Goal: Task Accomplishment & Management: Use online tool/utility

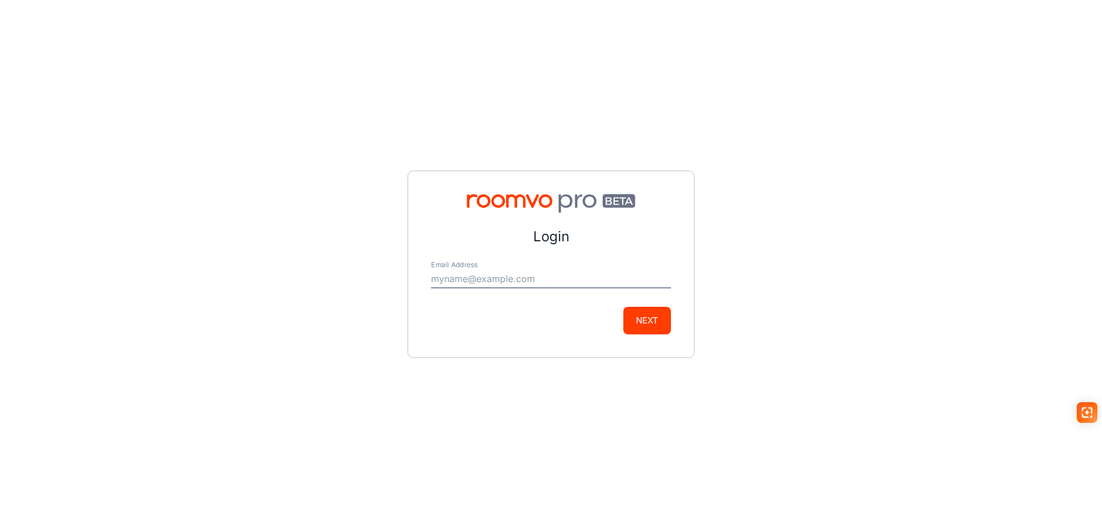
click at [473, 277] on input "Email Address" at bounding box center [551, 279] width 240 height 18
type input "[EMAIL_ADDRESS][DOMAIN_NAME]"
click at [640, 314] on button "Next" at bounding box center [648, 321] width 48 height 28
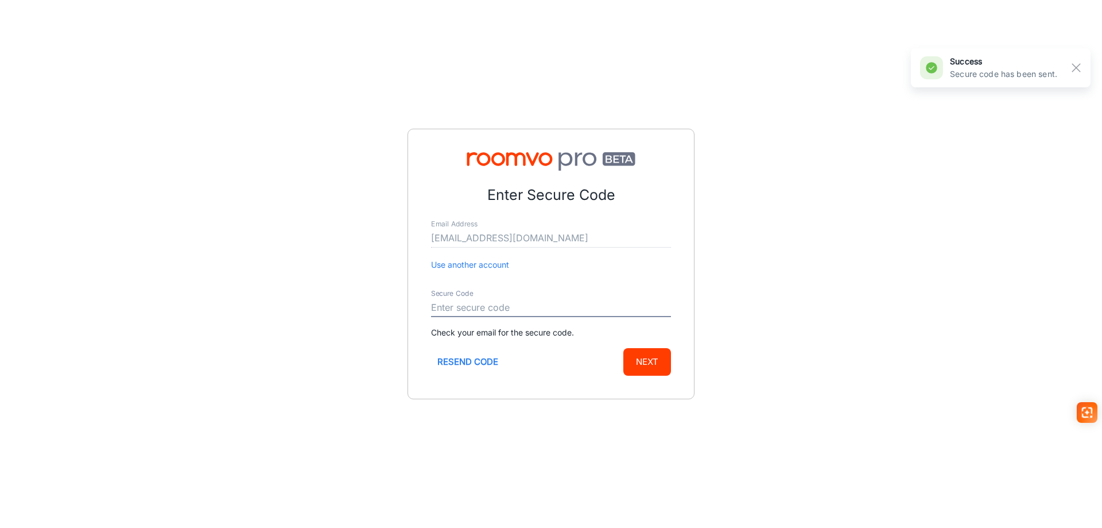
click at [446, 305] on input "Secure Code" at bounding box center [551, 308] width 240 height 18
type input "534233"
click at [644, 361] on button "Next" at bounding box center [648, 362] width 48 height 28
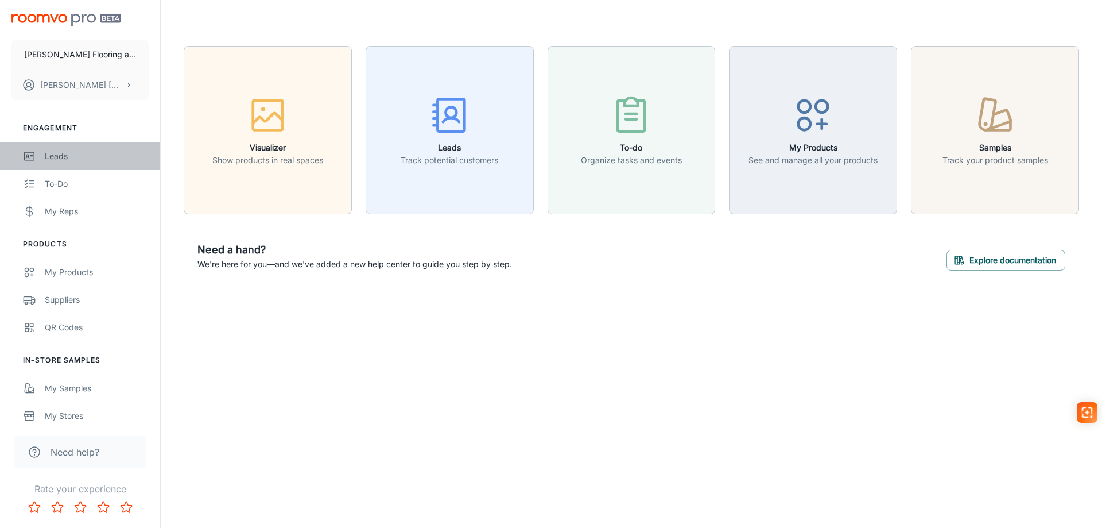
click at [73, 158] on div "Leads" at bounding box center [97, 156] width 104 height 13
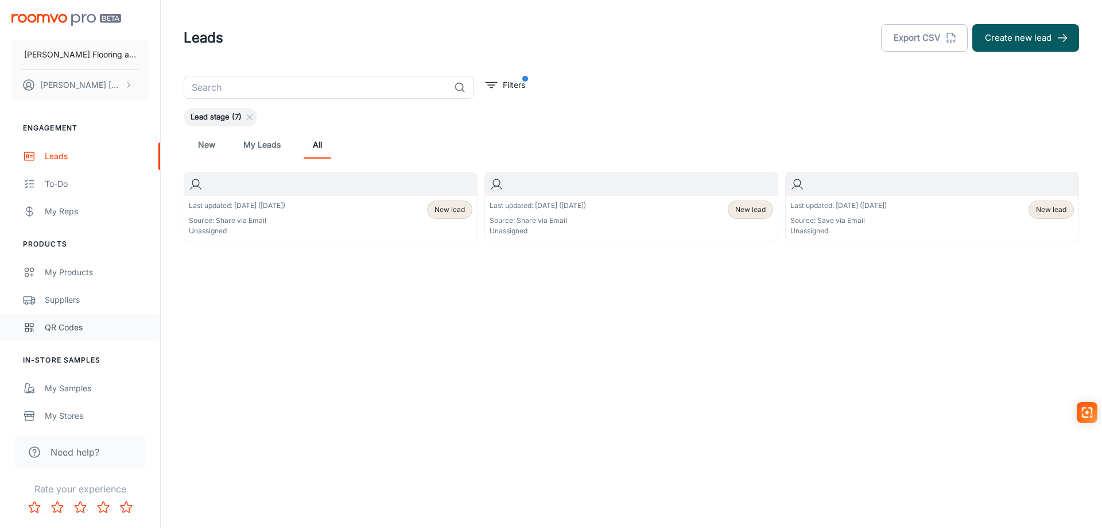
click at [70, 326] on div "QR Codes" at bounding box center [97, 327] width 104 height 13
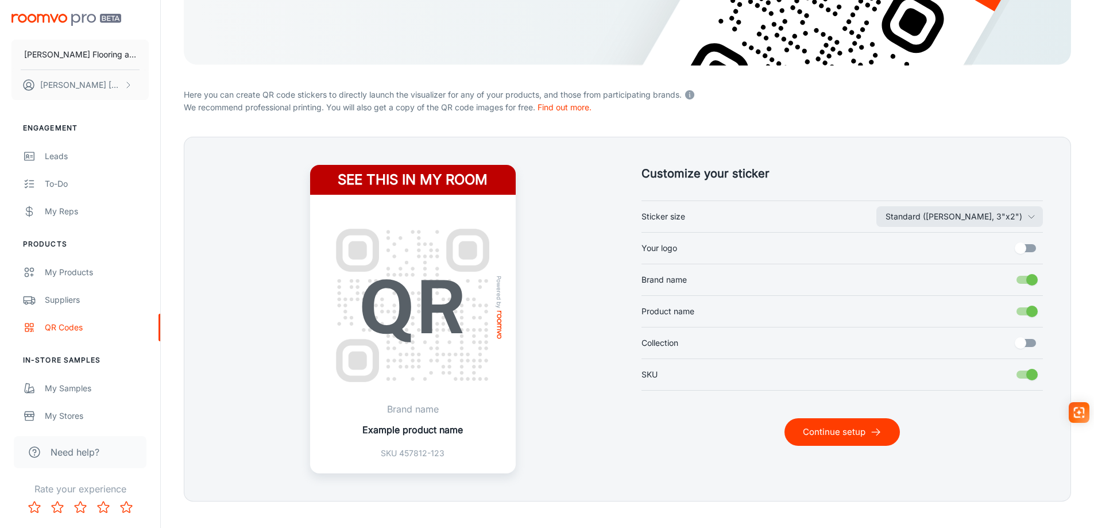
scroll to position [229, 0]
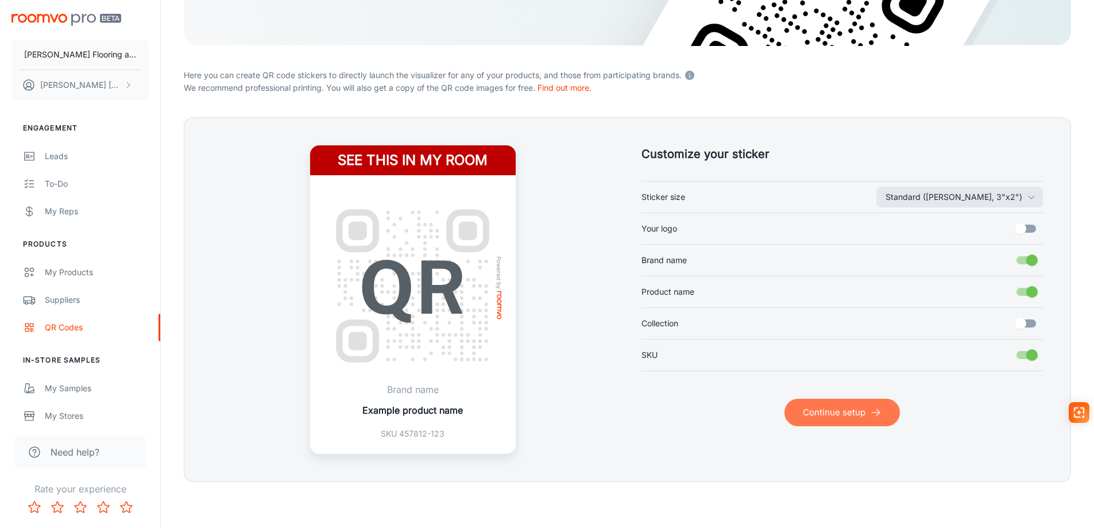
click at [846, 407] on button "Continue setup" at bounding box center [841, 412] width 115 height 28
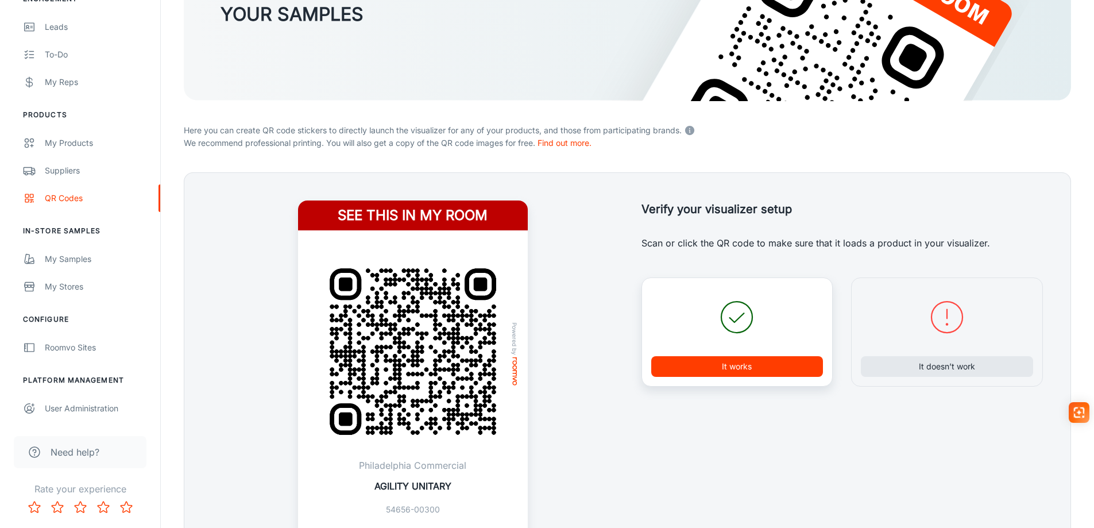
scroll to position [265, 0]
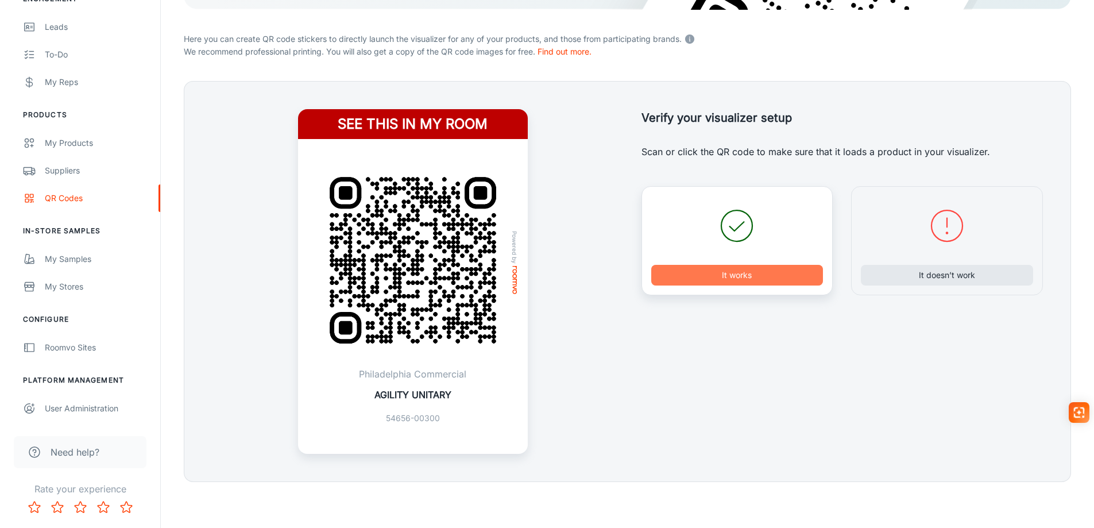
click at [741, 277] on button "It works" at bounding box center [737, 275] width 172 height 21
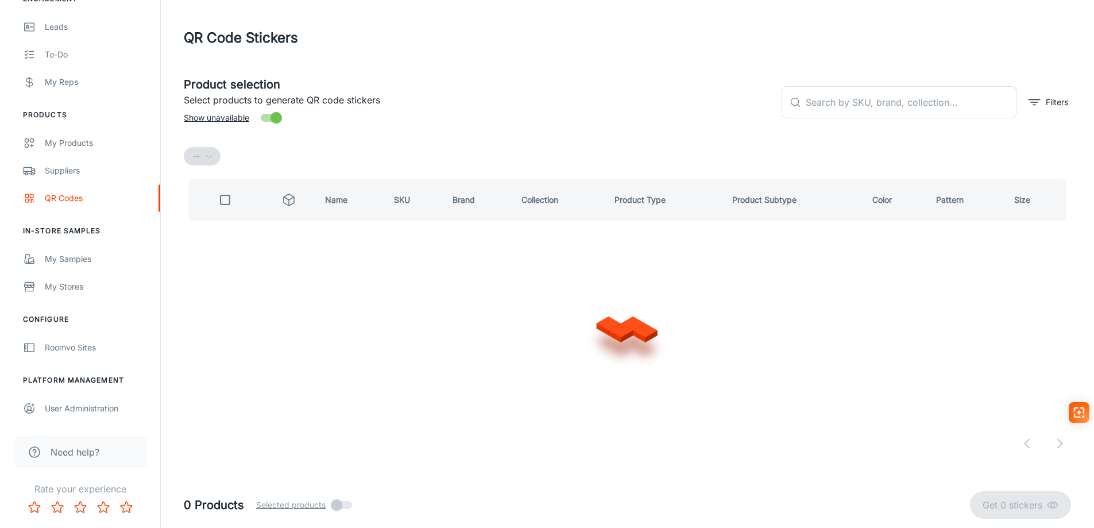
scroll to position [0, 0]
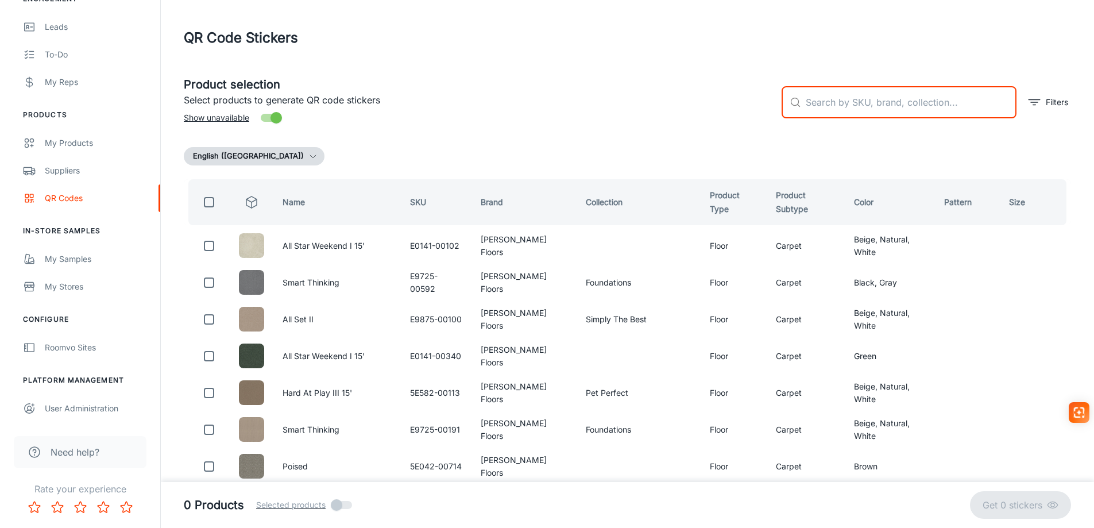
click at [835, 105] on input "text" at bounding box center [911, 102] width 211 height 32
click at [1033, 103] on icon "filter" at bounding box center [1034, 102] width 14 height 14
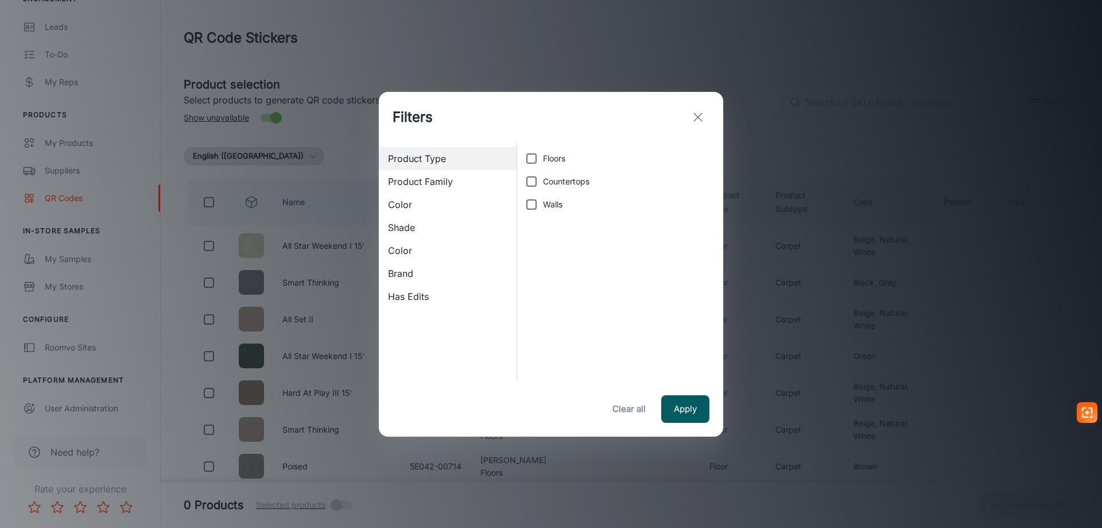
click at [405, 272] on span "Brand" at bounding box center [447, 273] width 119 height 14
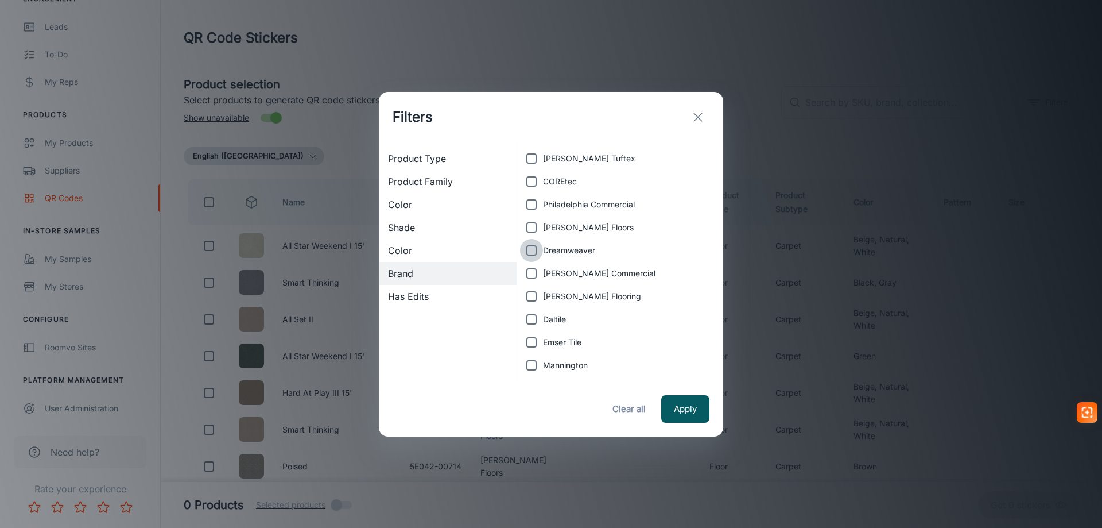
click at [532, 251] on input "Dreamweaver" at bounding box center [531, 250] width 23 height 23
checkbox input "true"
click at [688, 411] on button "Apply" at bounding box center [685, 409] width 48 height 28
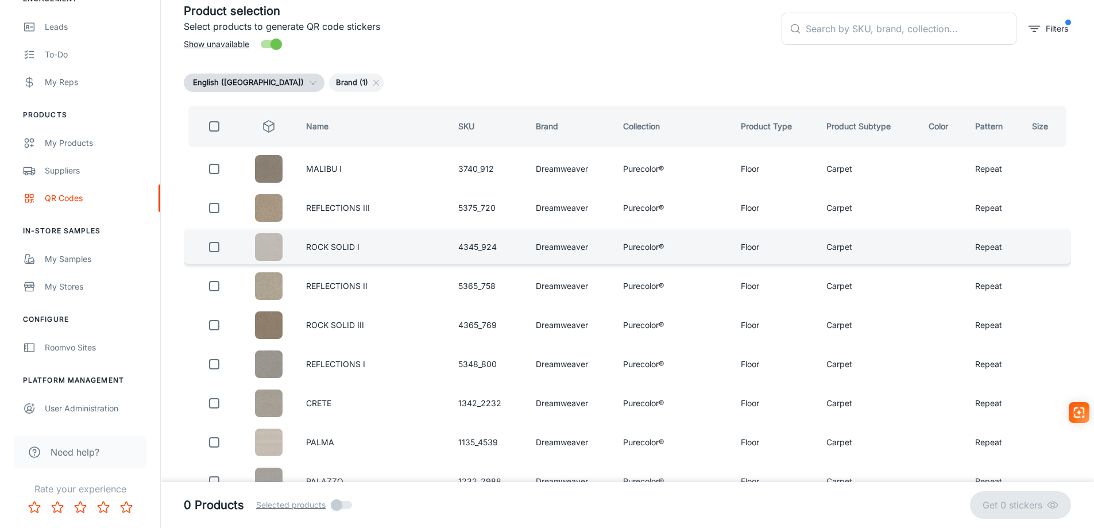
scroll to position [57, 0]
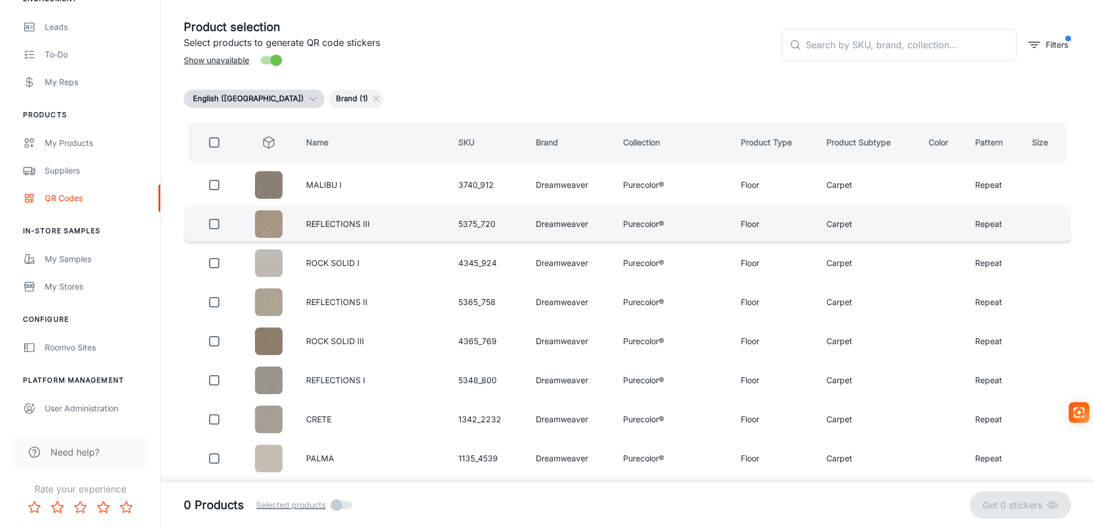
click at [216, 226] on input "checkbox" at bounding box center [214, 223] width 23 height 23
checkbox input "true"
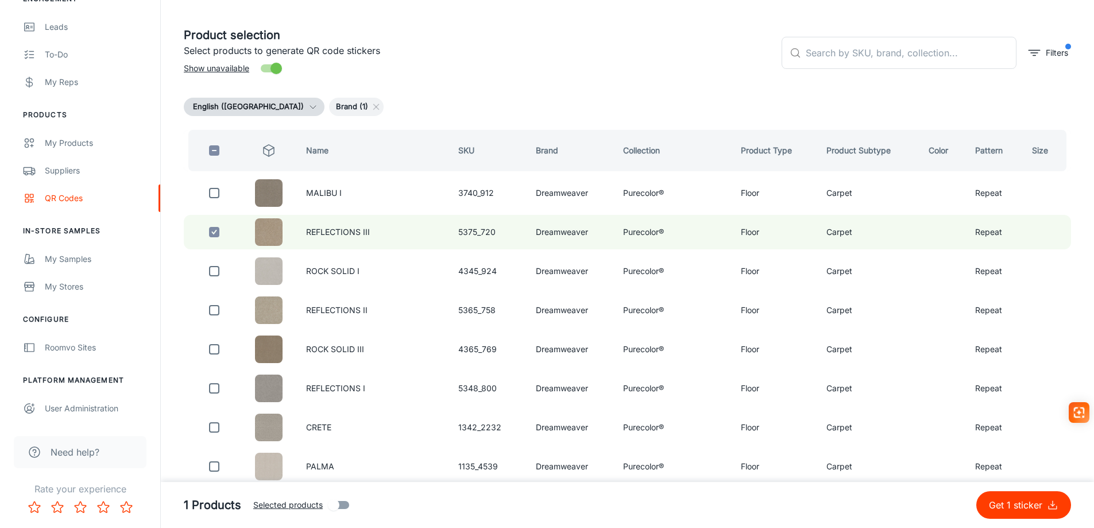
scroll to position [0, 0]
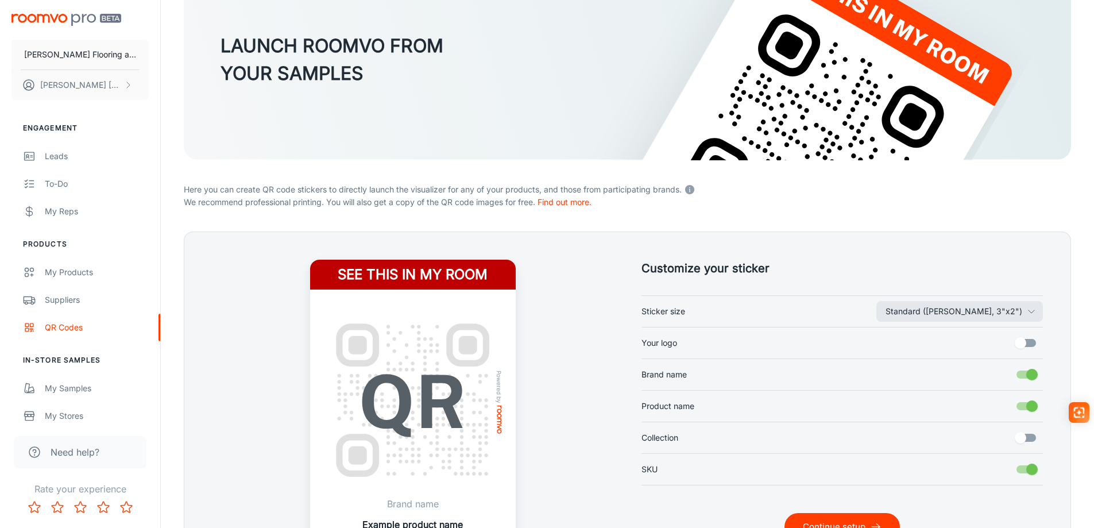
scroll to position [229, 0]
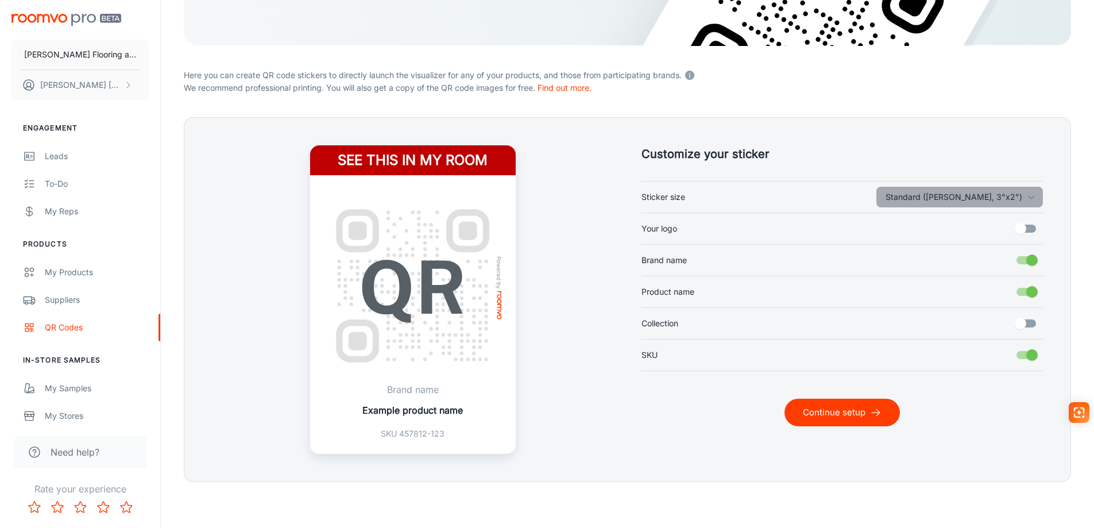
click at [1028, 198] on icon "button" at bounding box center [1031, 196] width 9 height 9
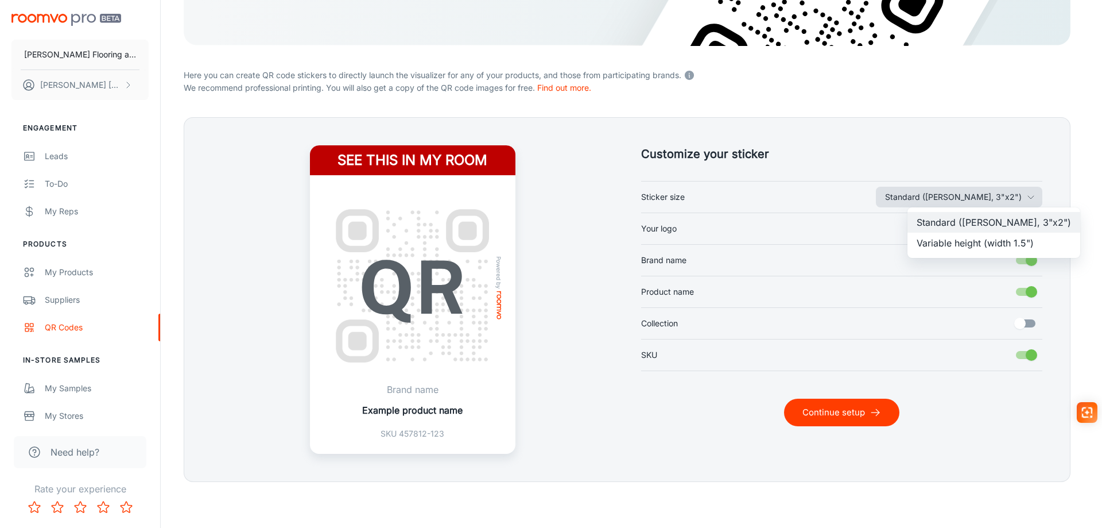
click at [1028, 198] on div at bounding box center [551, 264] width 1102 height 528
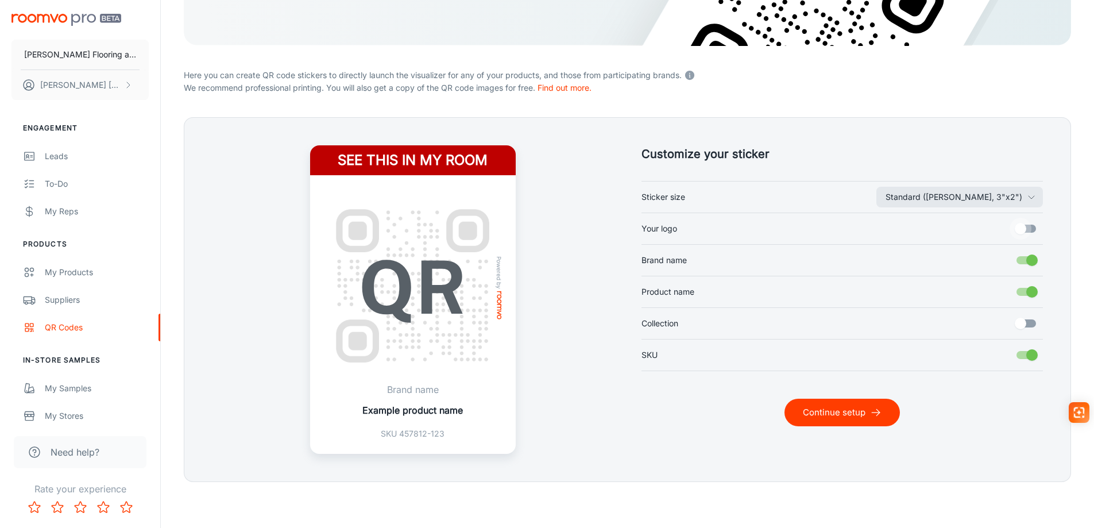
click at [1027, 223] on input "Your logo" at bounding box center [1020, 229] width 65 height 22
checkbox input "true"
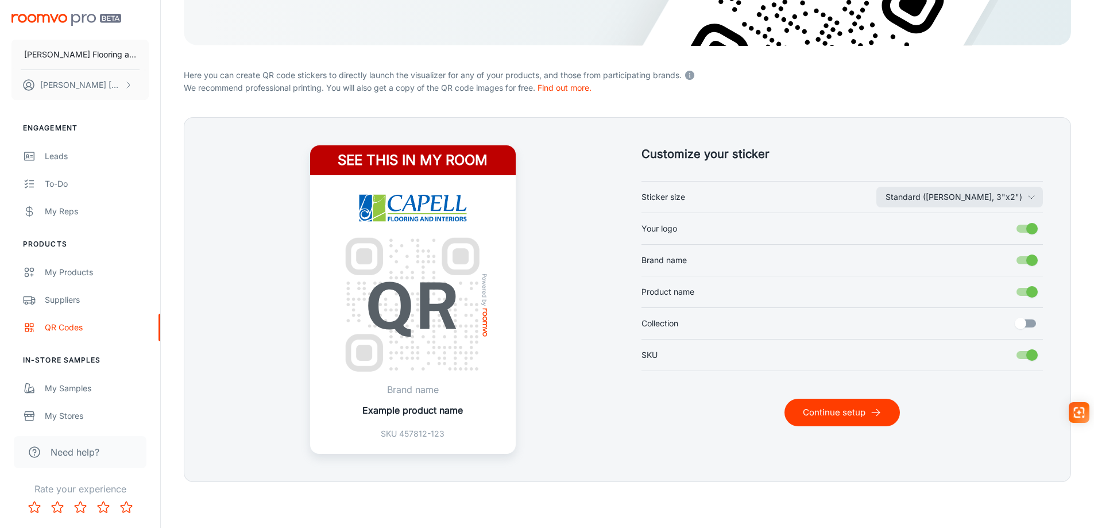
click at [859, 412] on button "Continue setup" at bounding box center [841, 412] width 115 height 28
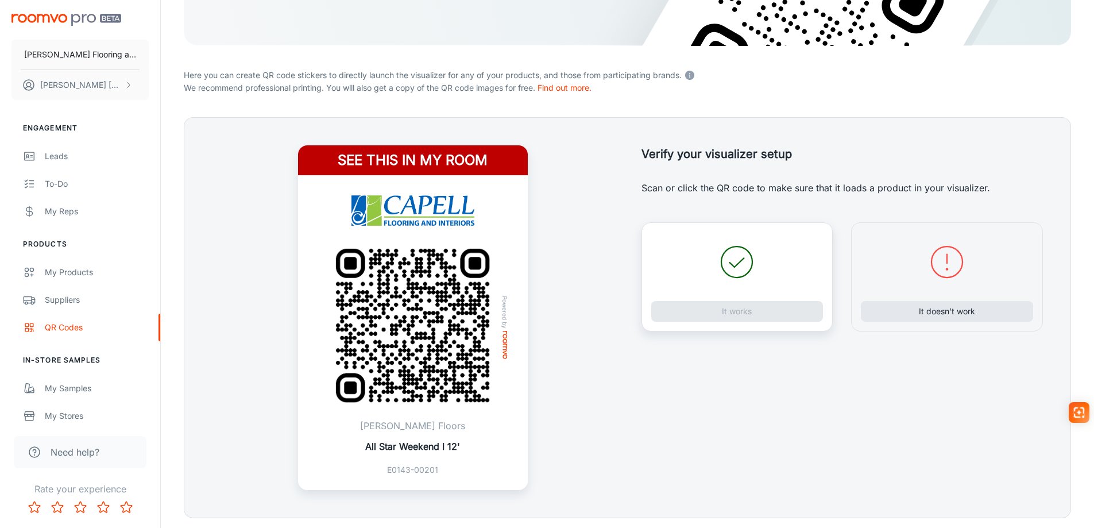
click at [741, 311] on div "It works" at bounding box center [737, 276] width 192 height 109
click at [741, 311] on button "It works" at bounding box center [737, 311] width 172 height 21
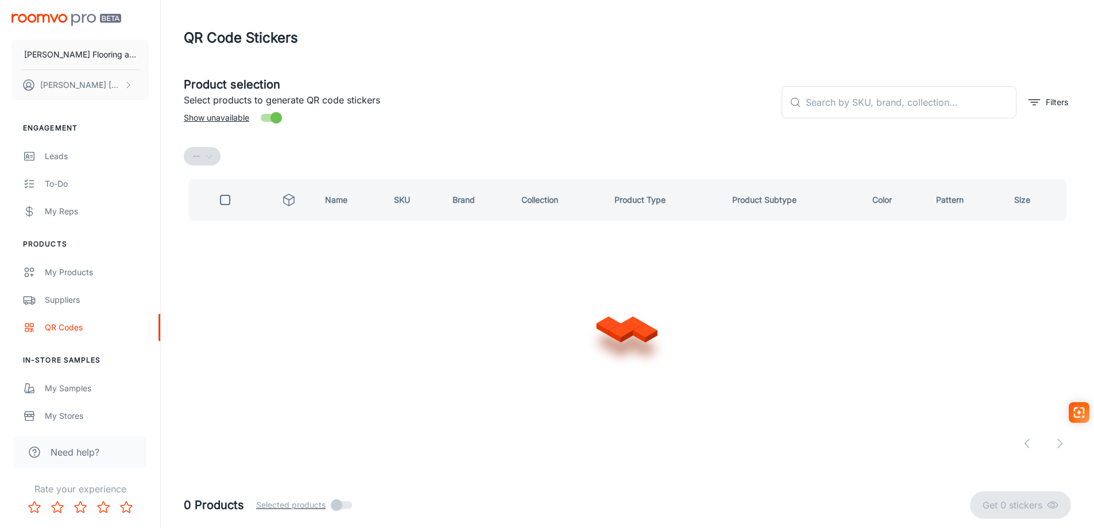
scroll to position [0, 0]
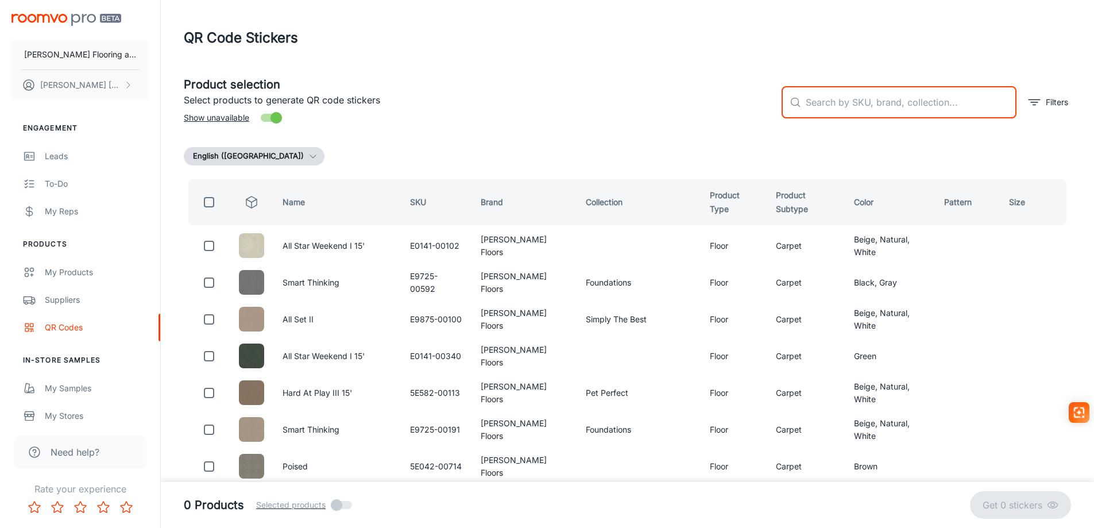
click at [851, 107] on input "text" at bounding box center [911, 102] width 211 height 32
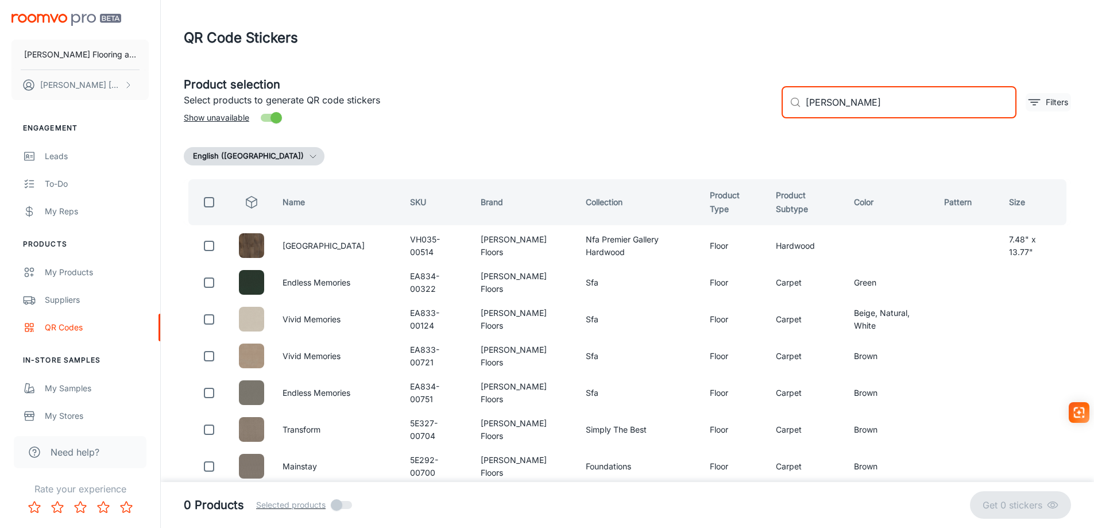
type input "shaw"
click at [1034, 99] on icon "filter" at bounding box center [1034, 102] width 14 height 14
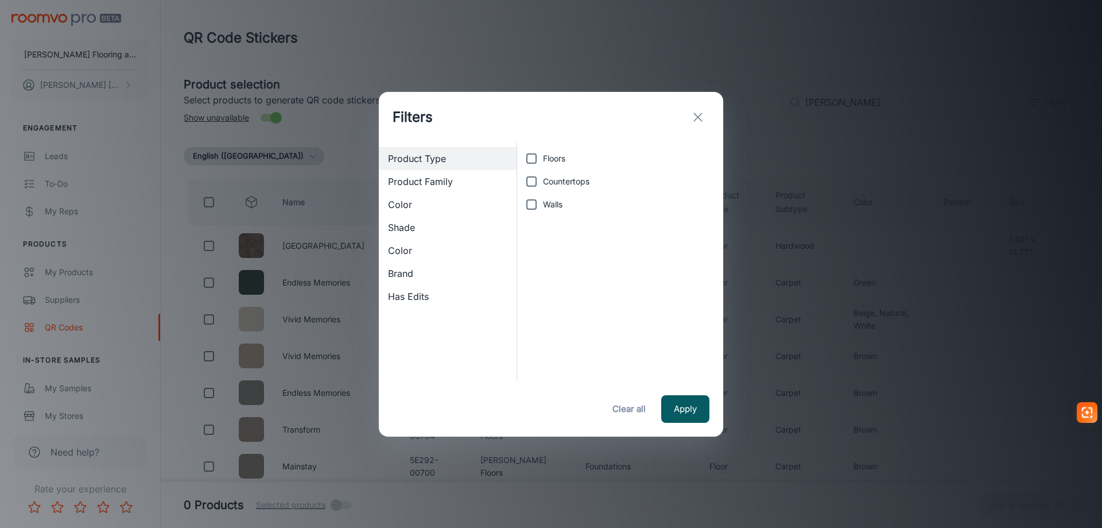
click at [404, 275] on span "Brand" at bounding box center [447, 273] width 119 height 14
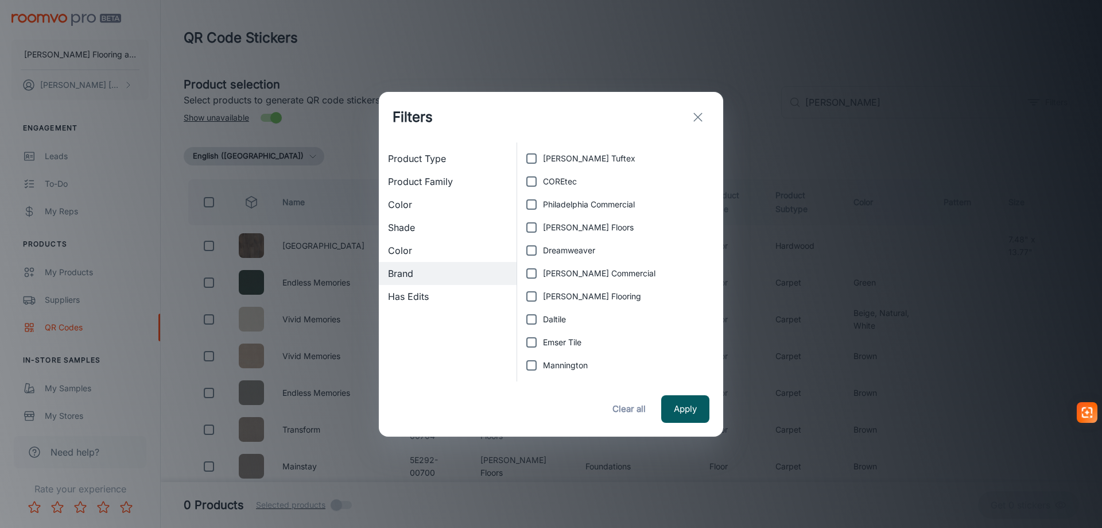
click at [531, 252] on input "Dreamweaver" at bounding box center [531, 250] width 23 height 23
checkbox input "true"
click at [687, 407] on button "Apply" at bounding box center [685, 409] width 48 height 28
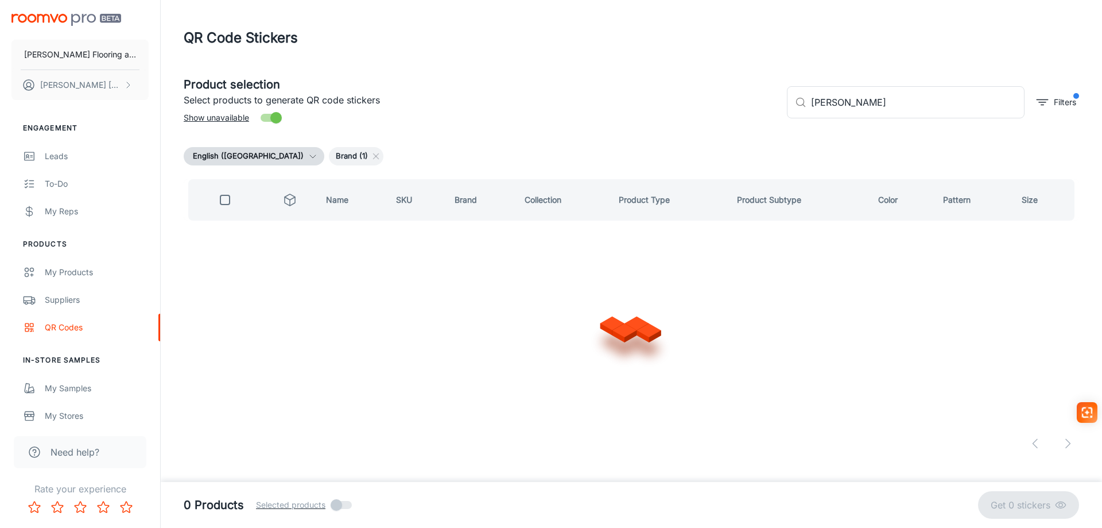
checkbox input "true"
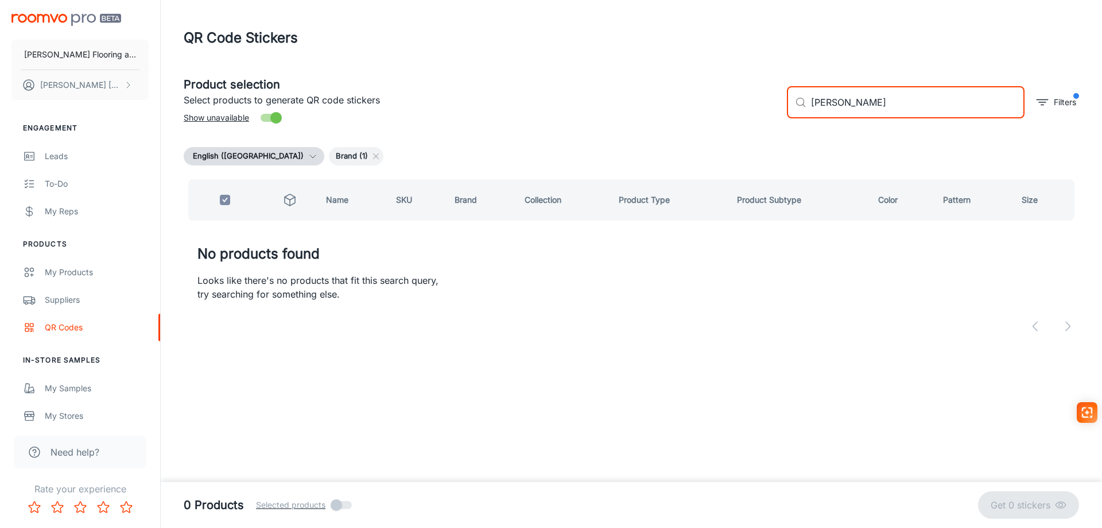
drag, startPoint x: 842, startPoint y: 106, endPoint x: 791, endPoint y: 110, distance: 51.3
click at [791, 110] on div "​ shaw ​" at bounding box center [906, 102] width 238 height 32
checkbox input "false"
